Goal: Find specific page/section: Find specific page/section

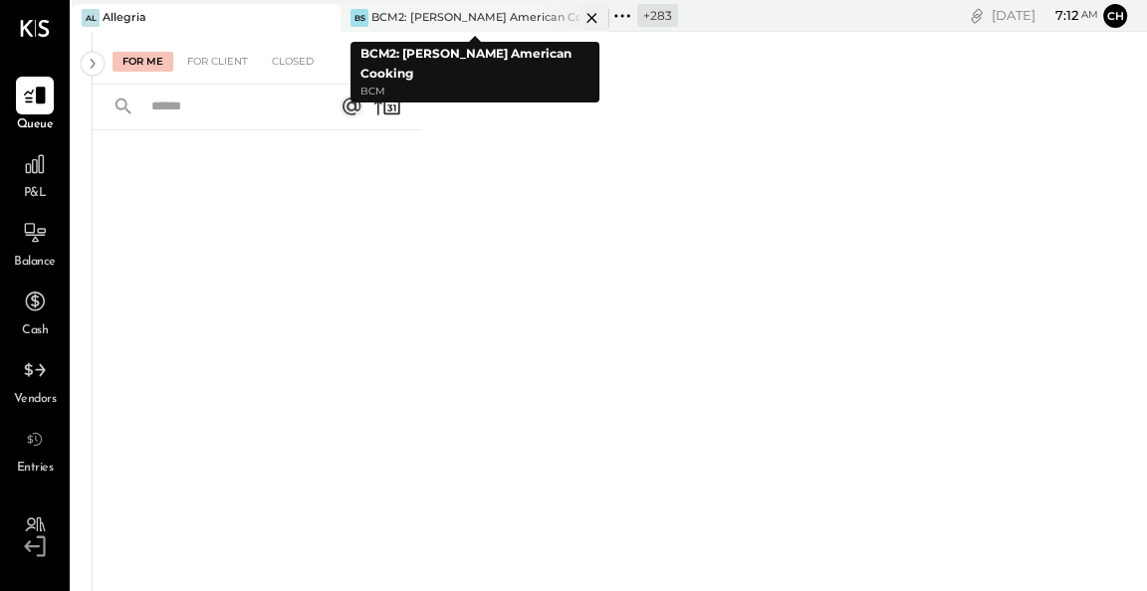
click at [592, 21] on icon at bounding box center [591, 18] width 25 height 24
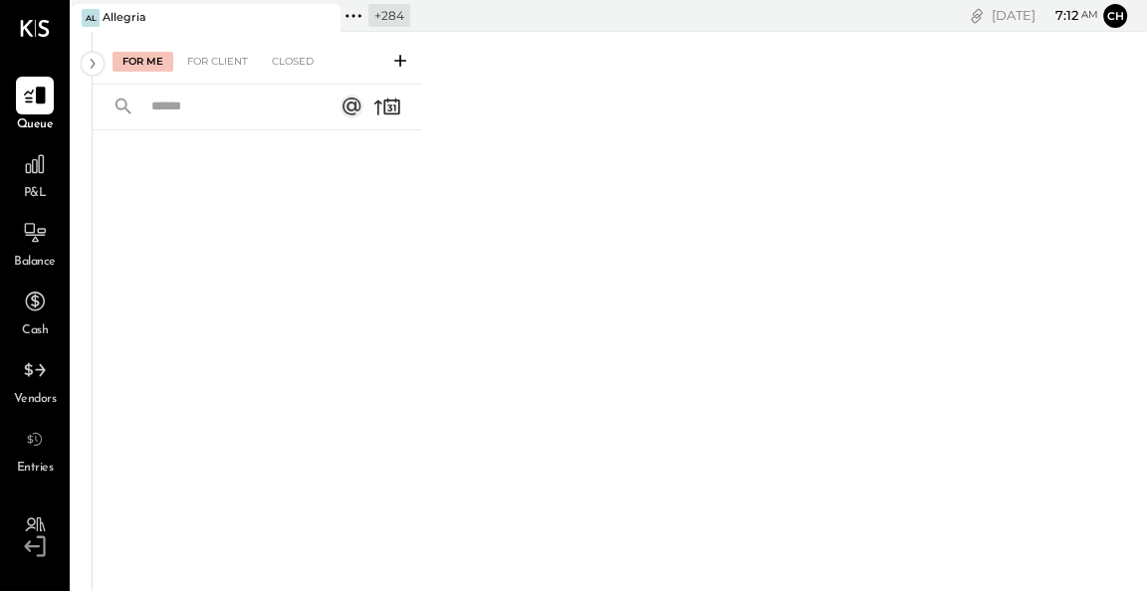
click at [345, 16] on icon at bounding box center [354, 16] width 26 height 26
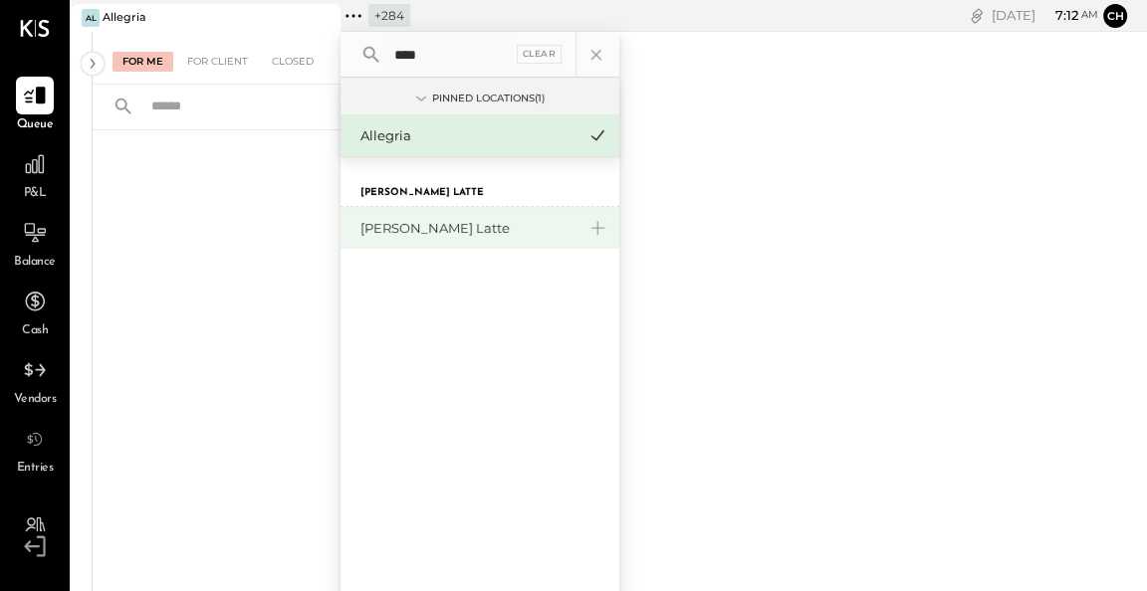
type input "****"
click at [409, 229] on div "[PERSON_NAME] Latte" at bounding box center [467, 228] width 215 height 19
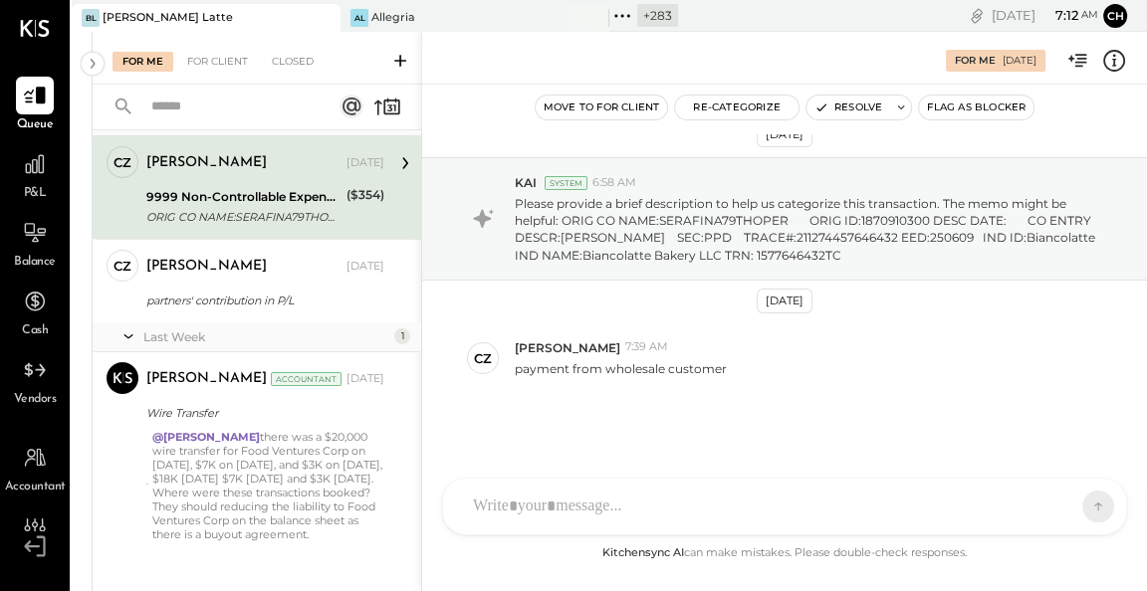
scroll to position [66, 0]
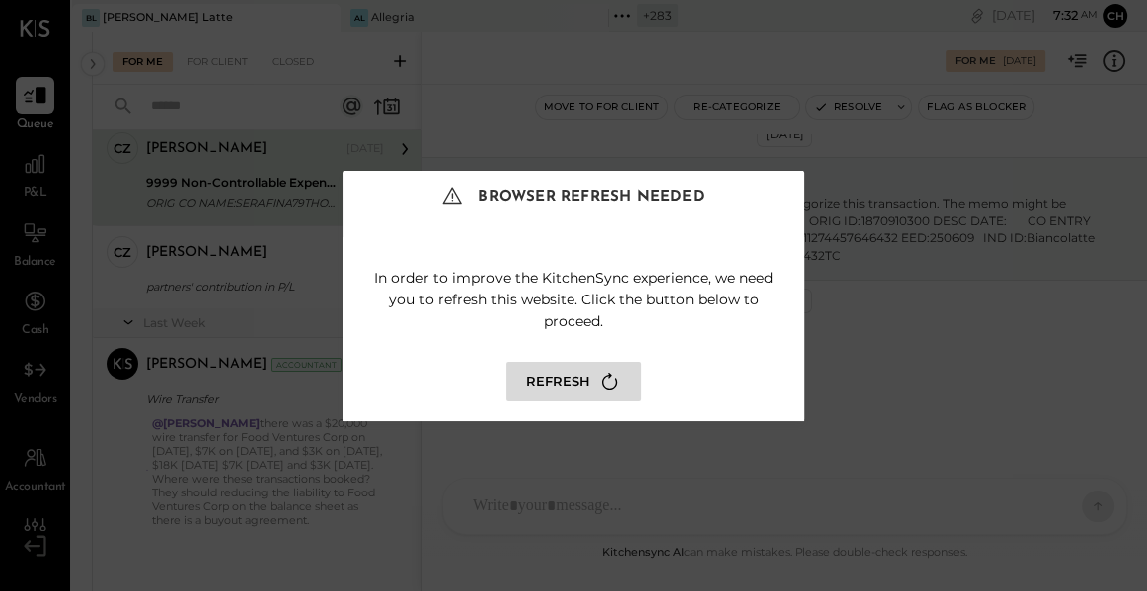
click at [607, 384] on icon at bounding box center [609, 381] width 27 height 27
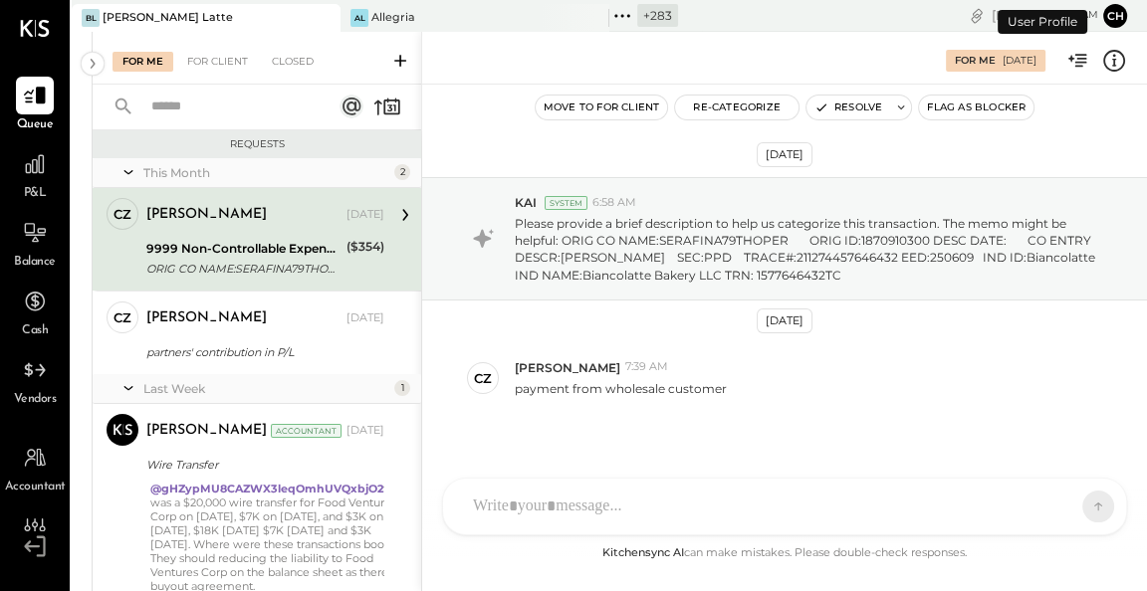
scroll to position [20, 0]
